Goal: Unclear: Unclear

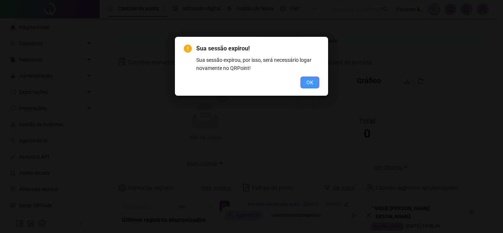
click at [306, 80] on span "OK" at bounding box center [309, 82] width 7 height 8
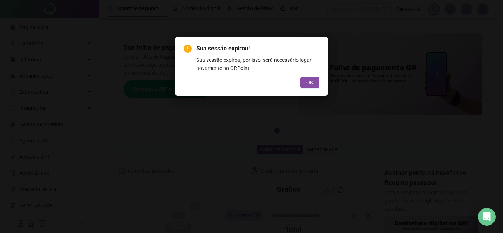
click at [305, 80] on body "Página inicial Cadastros Relatórios Administração Exportações Integrações Gestã…" at bounding box center [248, 116] width 497 height 233
